Goal: Find specific page/section: Find specific page/section

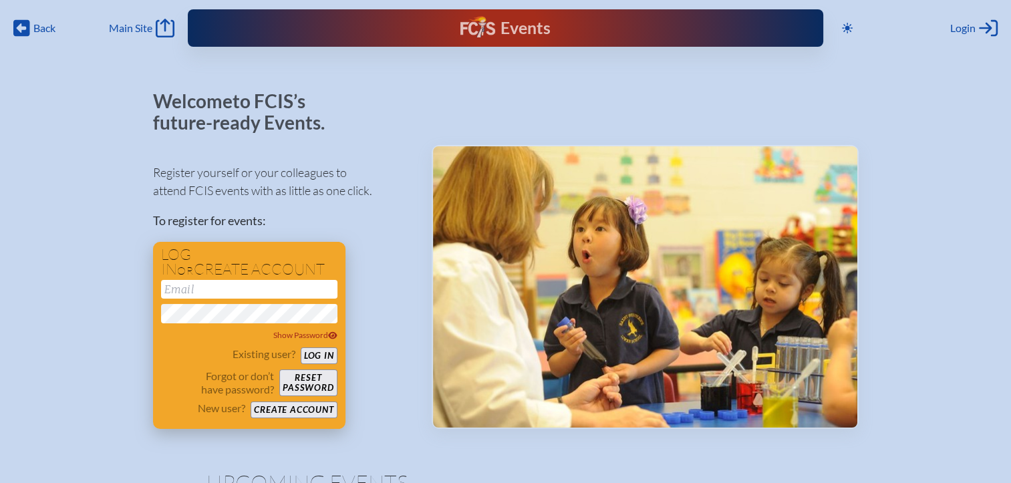
type input "[EMAIL_ADDRESS][DOMAIN_NAME]"
click at [313, 356] on button "Log in" at bounding box center [319, 356] width 37 height 17
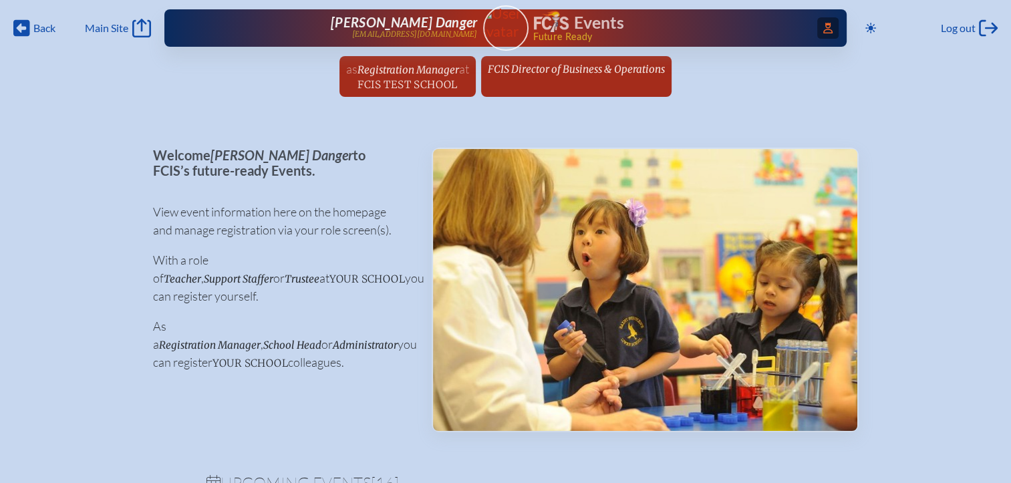
click at [823, 25] on icon "Access Users..." at bounding box center [827, 28] width 9 height 11
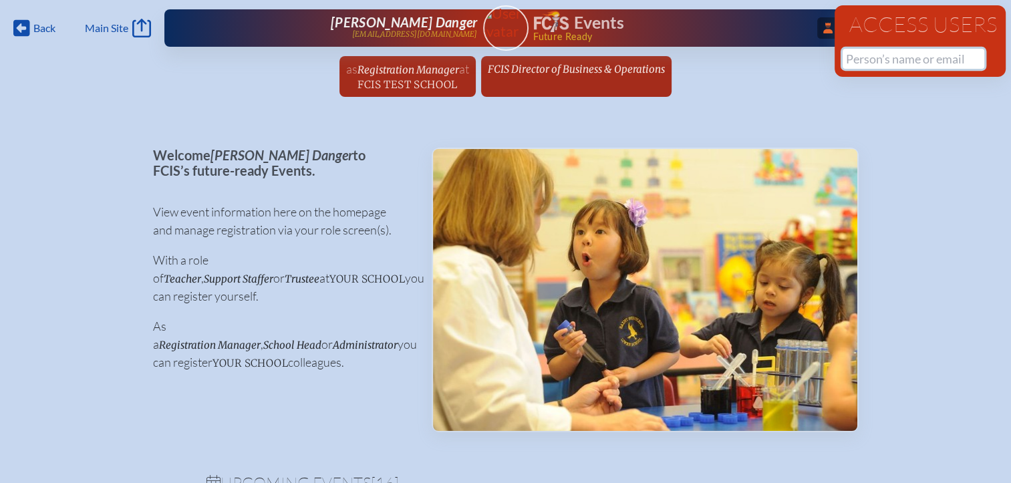
click at [887, 59] on input "text" at bounding box center [914, 59] width 142 height 20
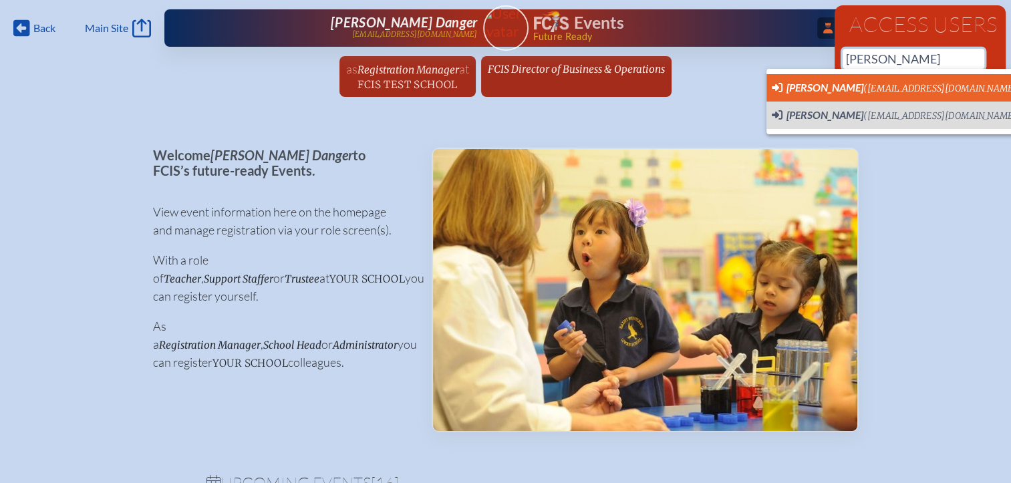
scroll to position [0, 10]
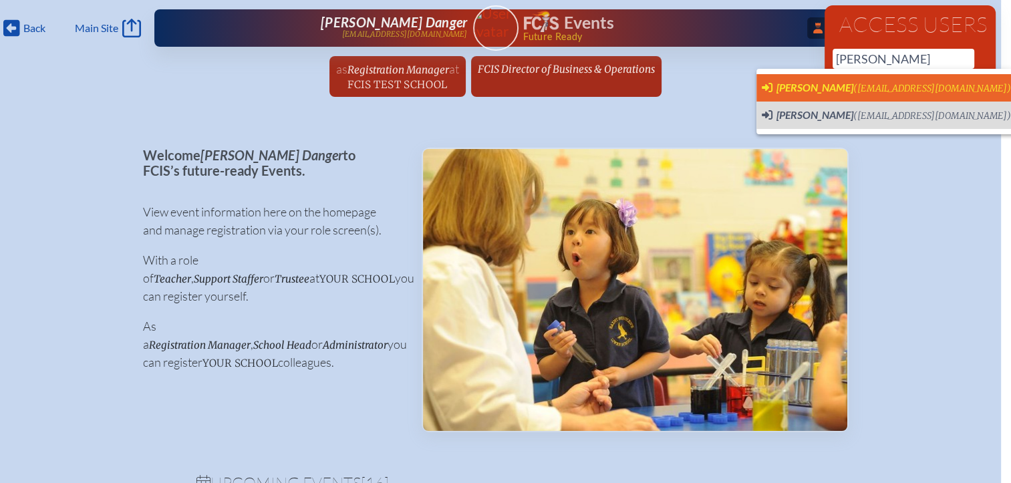
click at [797, 85] on span "[PERSON_NAME]" at bounding box center [815, 87] width 77 height 13
type input "[EMAIL_ADDRESS][DOMAIN_NAME]"
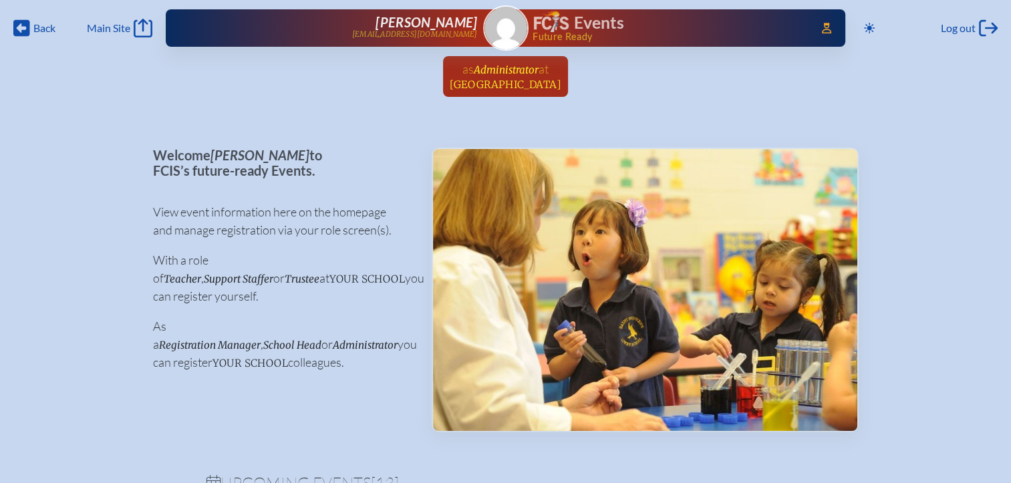
click at [537, 78] on span "[GEOGRAPHIC_DATA]" at bounding box center [506, 84] width 112 height 13
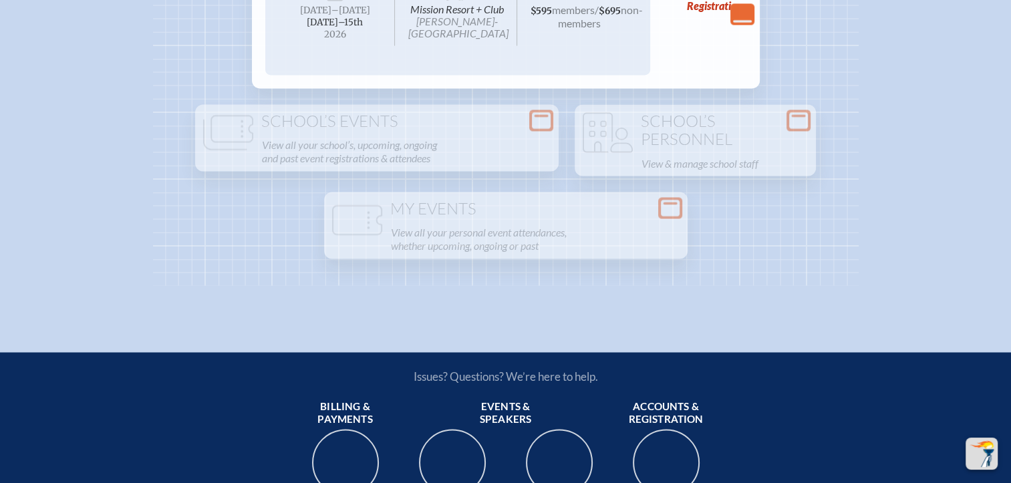
scroll to position [2406, 0]
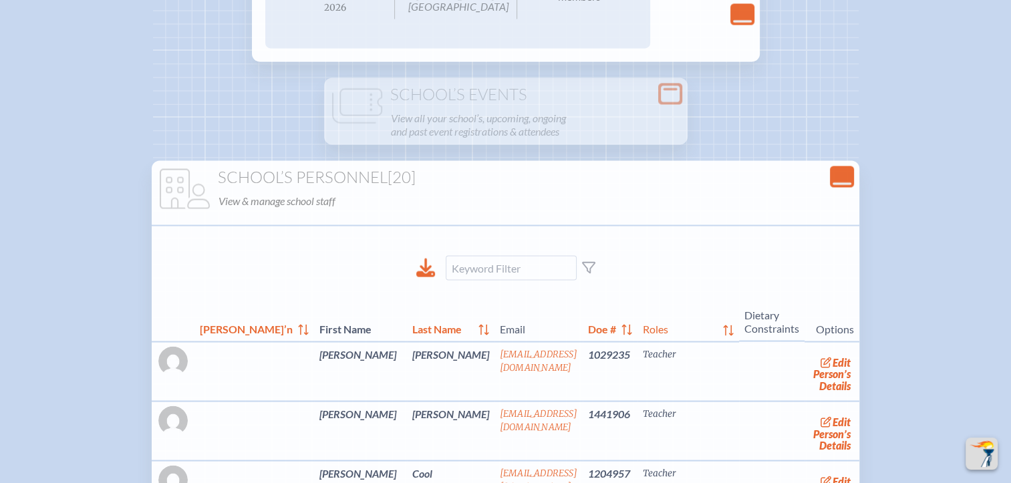
scroll to position [2339, 0]
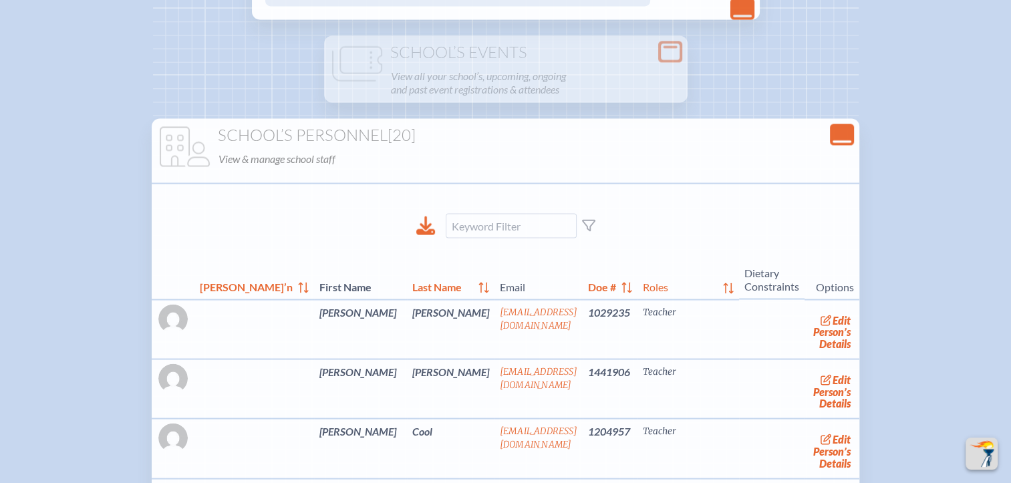
click at [830, 145] on div "Close Console" at bounding box center [842, 134] width 24 height 21
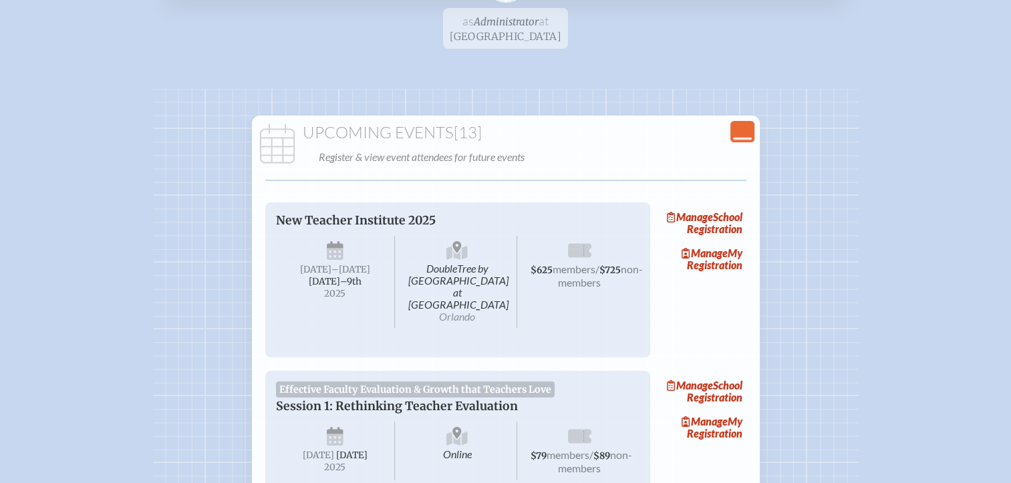
scroll to position [0, 0]
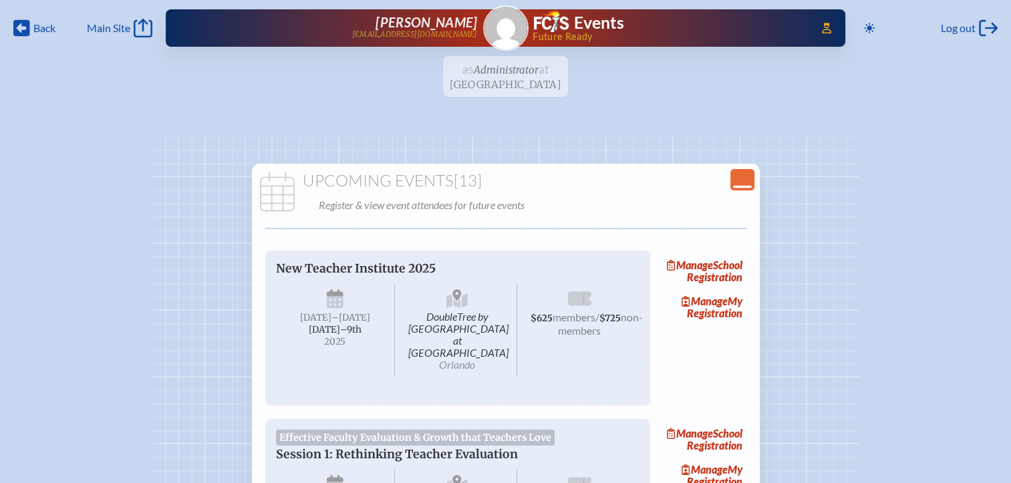
click at [738, 179] on icon "Close Console" at bounding box center [742, 179] width 19 height 19
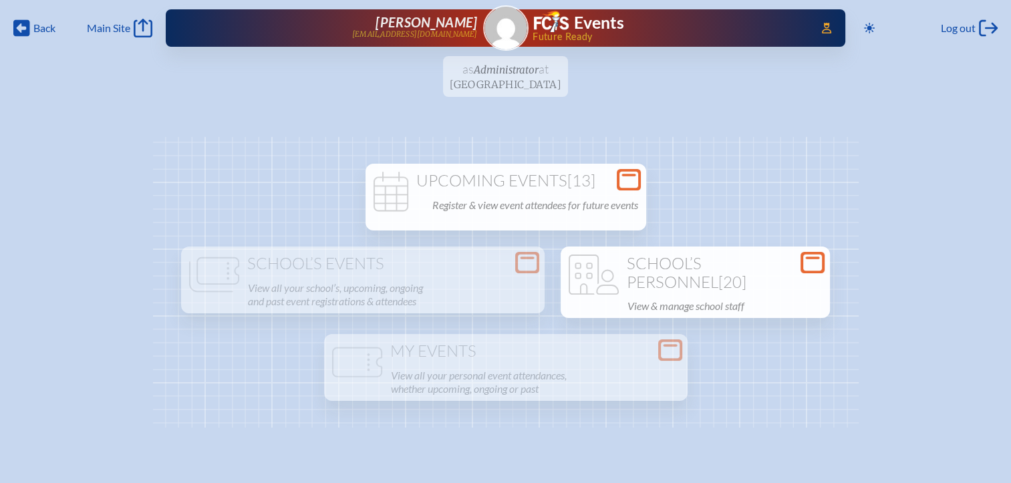
click at [803, 272] on icon "Open Console" at bounding box center [812, 262] width 19 height 19
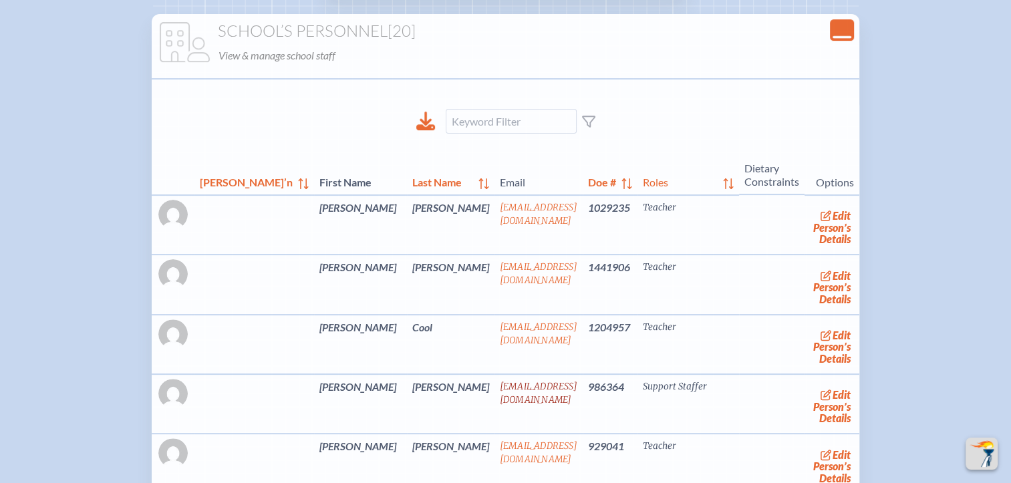
scroll to position [334, 0]
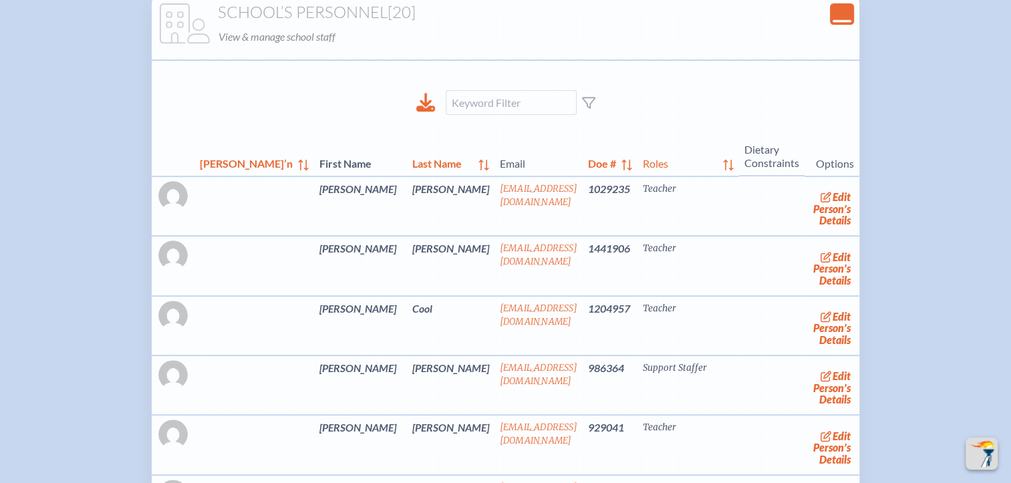
drag, startPoint x: 118, startPoint y: 84, endPoint x: 382, endPoint y: 33, distance: 269.0
